Goal: Entertainment & Leisure: Consume media (video, audio)

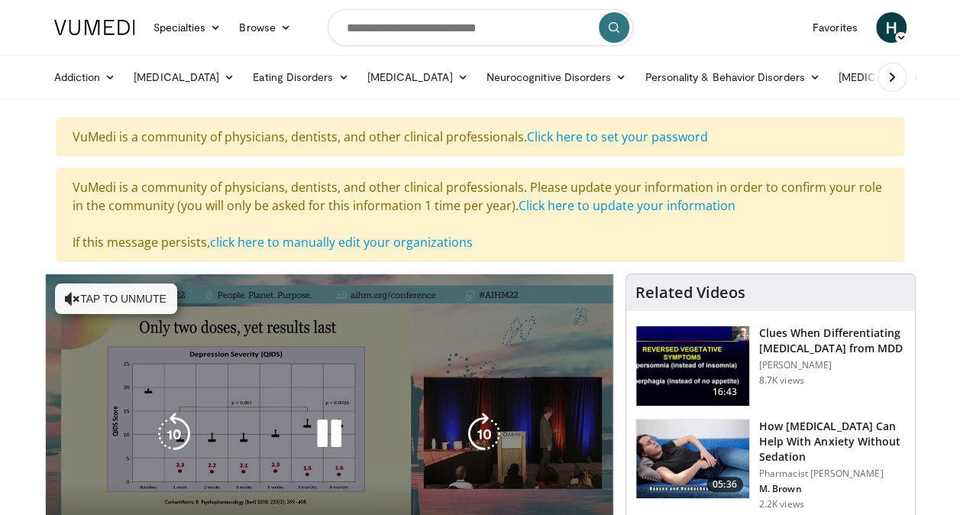
click at [75, 296] on icon "Video Player" at bounding box center [72, 298] width 15 height 15
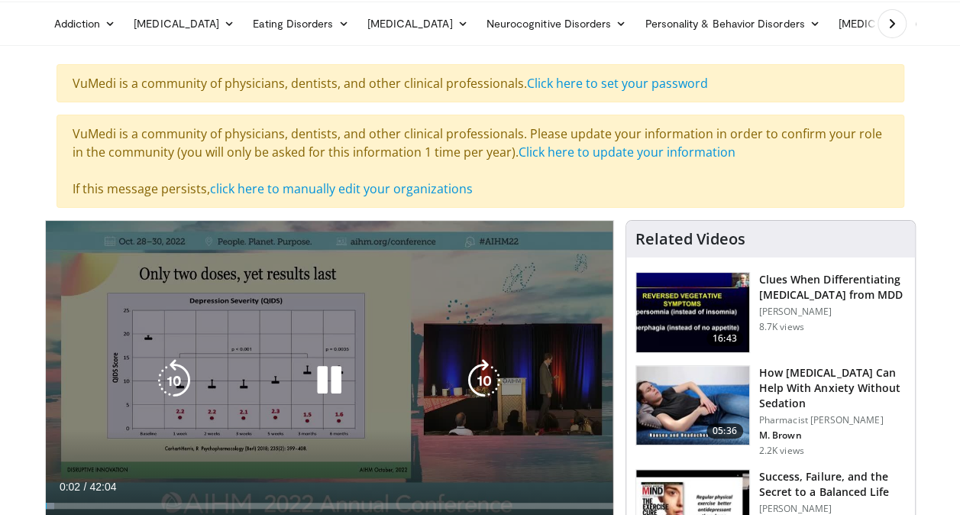
scroll to position [153, 0]
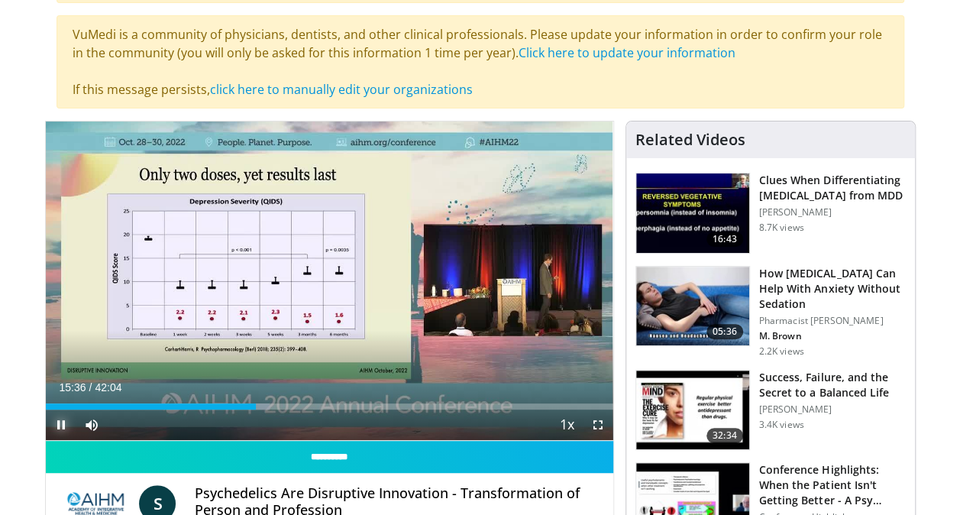
click at [61, 424] on span "Video Player" at bounding box center [61, 424] width 31 height 31
